Goal: Check status: Check status

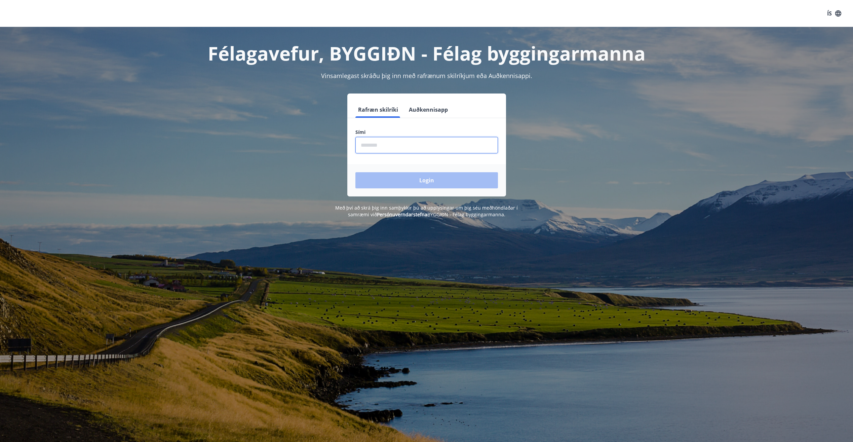
click at [447, 144] on input "phone" at bounding box center [426, 145] width 143 height 16
type input "********"
click at [450, 179] on button "Login" at bounding box center [426, 180] width 143 height 16
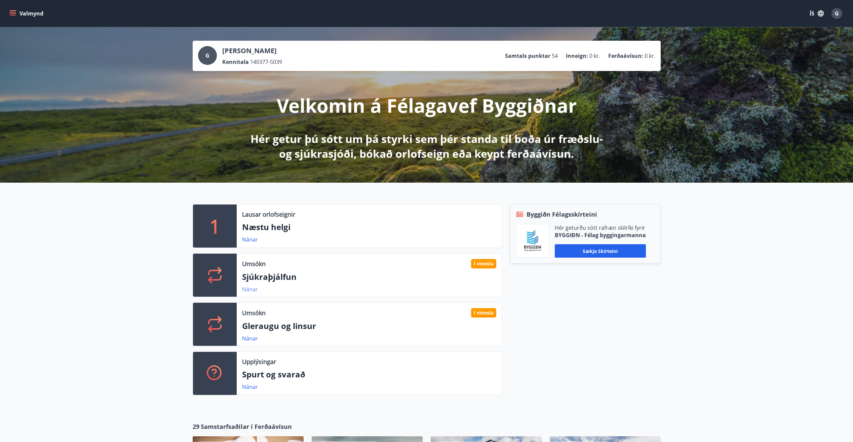
click at [248, 290] on link "Nánar" at bounding box center [250, 289] width 16 height 7
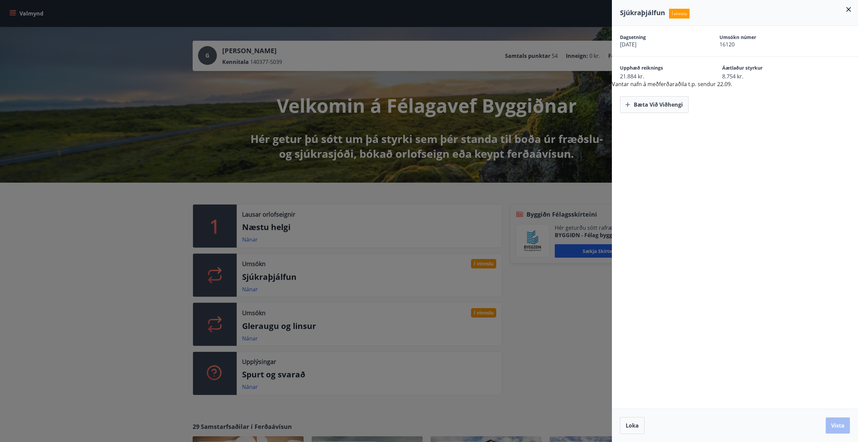
click at [788, 130] on div "Dagsetning [DATE] Umsókn númer 16120 Upphæð reiknings 21.884 kr. Áætlaður styrk…" at bounding box center [735, 217] width 246 height 383
click at [629, 105] on icon "button" at bounding box center [628, 104] width 7 height 7
click at [838, 426] on button "Vista" at bounding box center [838, 425] width 24 height 16
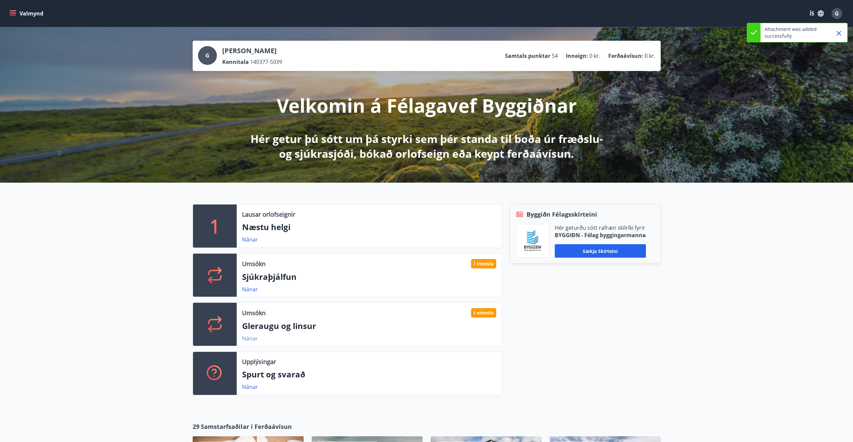
click at [250, 339] on link "Nánar" at bounding box center [250, 338] width 16 height 7
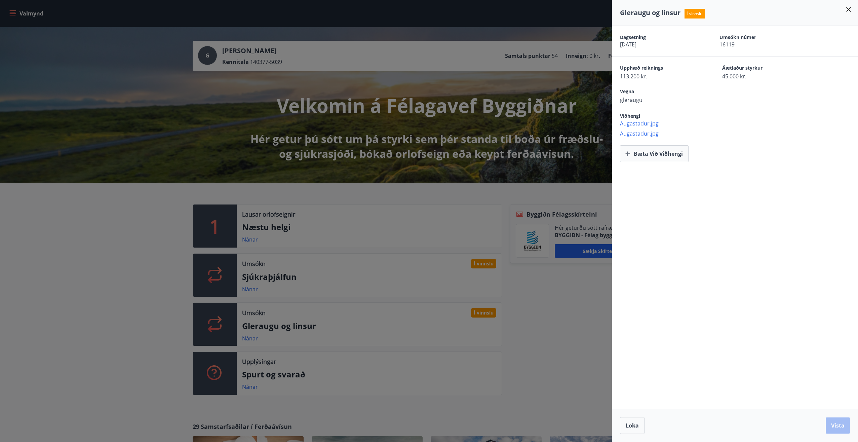
click at [849, 8] on icon at bounding box center [849, 9] width 8 height 8
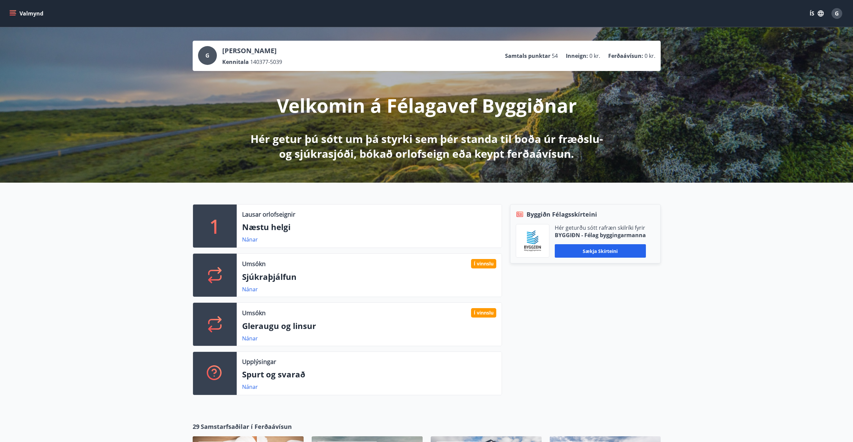
click at [837, 15] on span "G" at bounding box center [837, 13] width 4 height 7
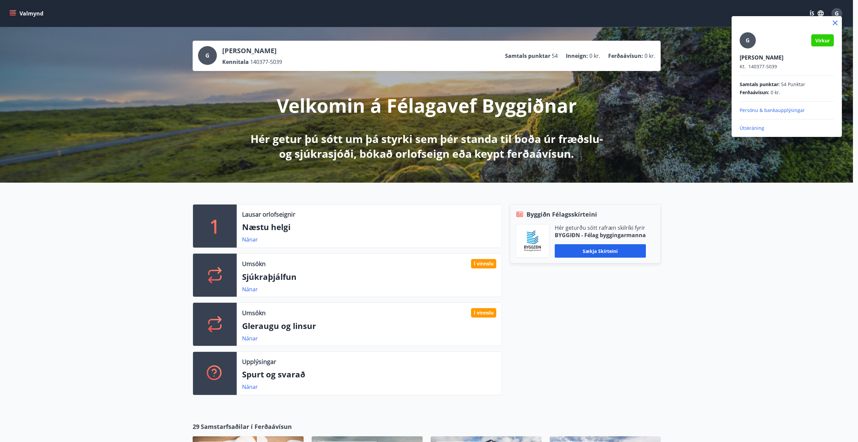
click at [752, 128] on p "Útskráning" at bounding box center [787, 128] width 94 height 7
